Goal: Task Accomplishment & Management: Complete application form

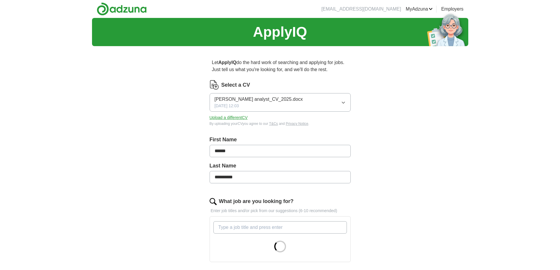
click at [340, 104] on button "[PERSON_NAME] analyst_CV_2025.docx [DATE] 12:03" at bounding box center [280, 102] width 141 height 19
click at [384, 108] on div "**********" at bounding box center [280, 227] width 377 height 418
click at [228, 117] on button "Upload a different CV" at bounding box center [229, 118] width 38 height 6
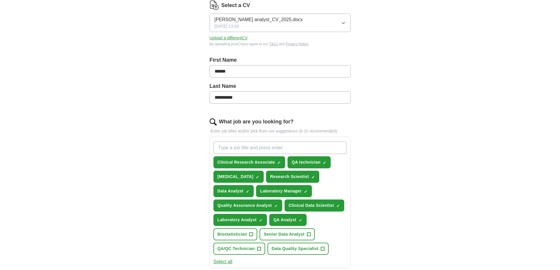
scroll to position [88, 0]
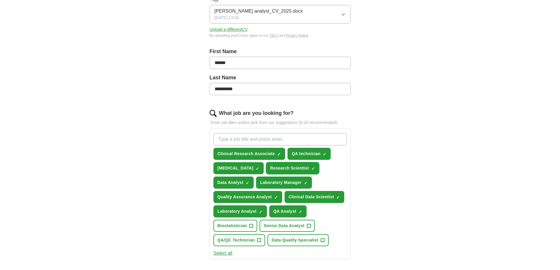
click at [0, 0] on span "×" at bounding box center [0, 0] width 0 height 0
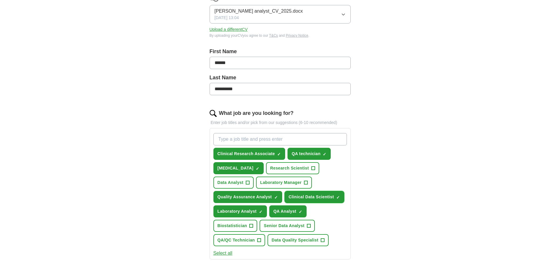
click at [0, 0] on span "×" at bounding box center [0, 0] width 0 height 0
click at [253, 226] on span "+" at bounding box center [252, 226] width 4 height 5
click at [248, 240] on span "QA/QC Technician" at bounding box center [236, 240] width 37 height 6
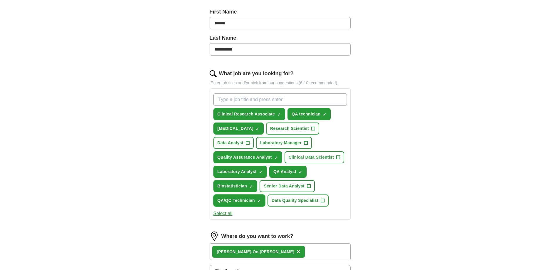
scroll to position [147, 0]
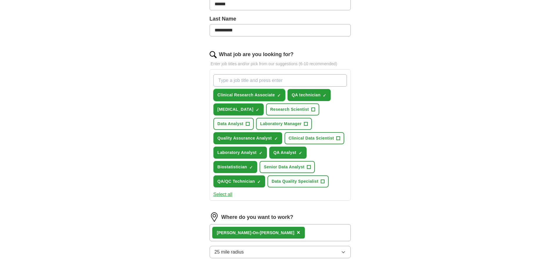
click at [0, 0] on span "×" at bounding box center [0, 0] width 0 height 0
click at [256, 79] on input "What job are you looking for?" at bounding box center [281, 80] width 134 height 12
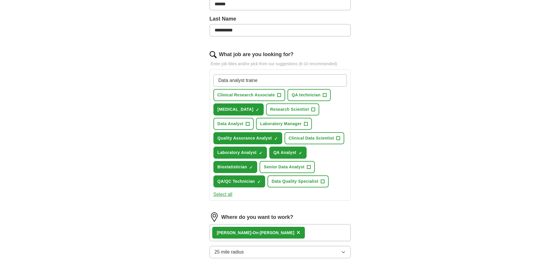
type input "Data analyst trainee"
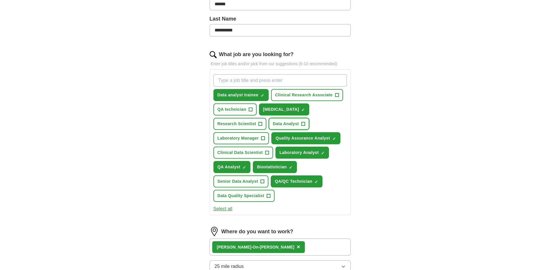
click at [294, 123] on span "Data Analyst" at bounding box center [286, 124] width 26 height 6
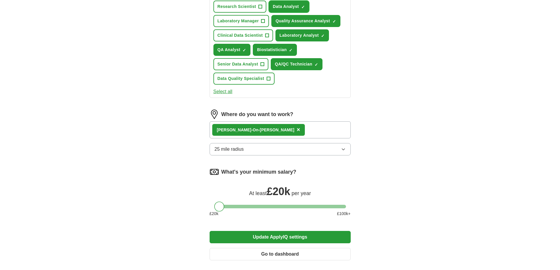
scroll to position [265, 0]
click at [296, 239] on button "Update ApplyIQ settings" at bounding box center [280, 237] width 141 height 12
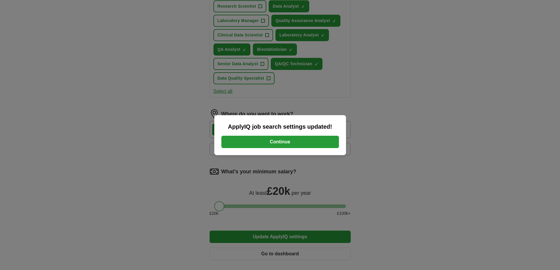
click at [306, 142] on button "Continue" at bounding box center [281, 142] width 118 height 12
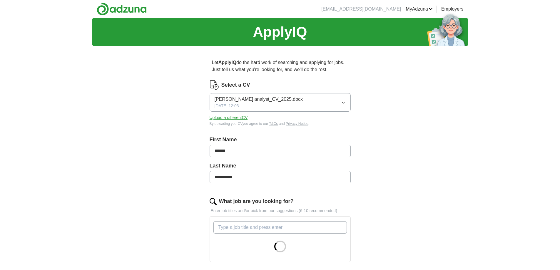
click at [342, 104] on icon "button" at bounding box center [343, 102] width 5 height 5
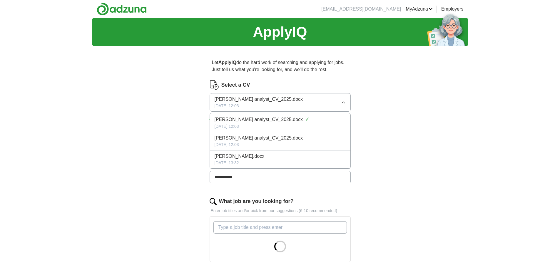
click at [440, 117] on div "**********" at bounding box center [280, 227] width 377 height 418
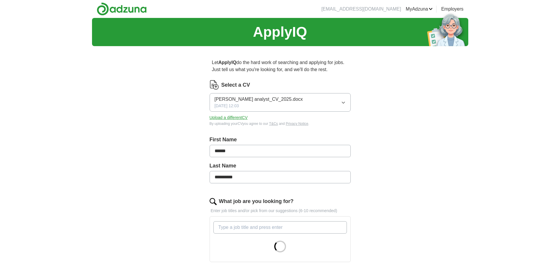
click at [236, 118] on button "Upload a different CV" at bounding box center [229, 118] width 38 height 6
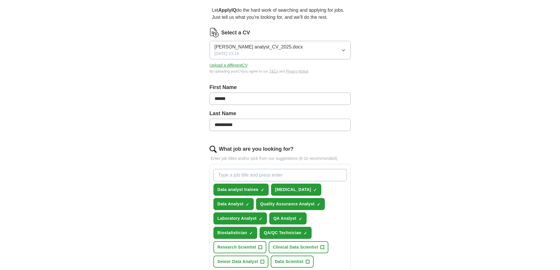
scroll to position [88, 0]
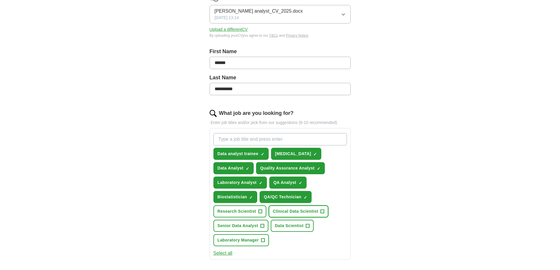
click at [323, 213] on span "+" at bounding box center [323, 211] width 4 height 5
click at [309, 228] on span "+" at bounding box center [308, 226] width 4 height 5
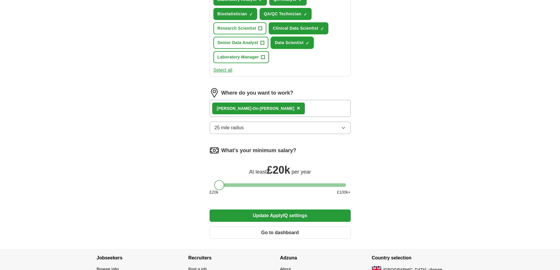
scroll to position [287, 0]
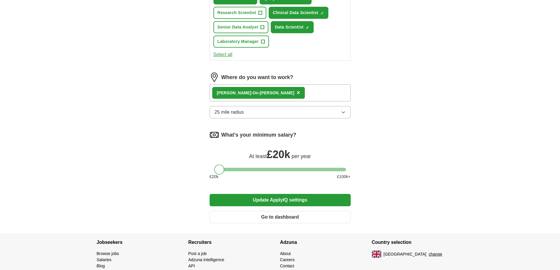
click at [297, 202] on button "Update ApplyIQ settings" at bounding box center [280, 200] width 141 height 12
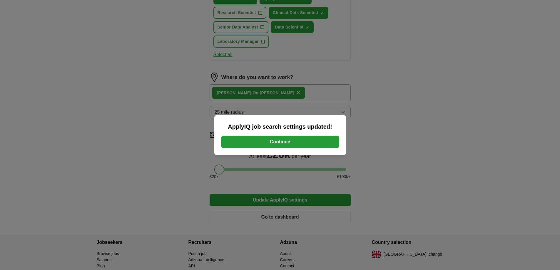
click at [286, 143] on button "Continue" at bounding box center [281, 142] width 118 height 12
